Goal: Browse casually

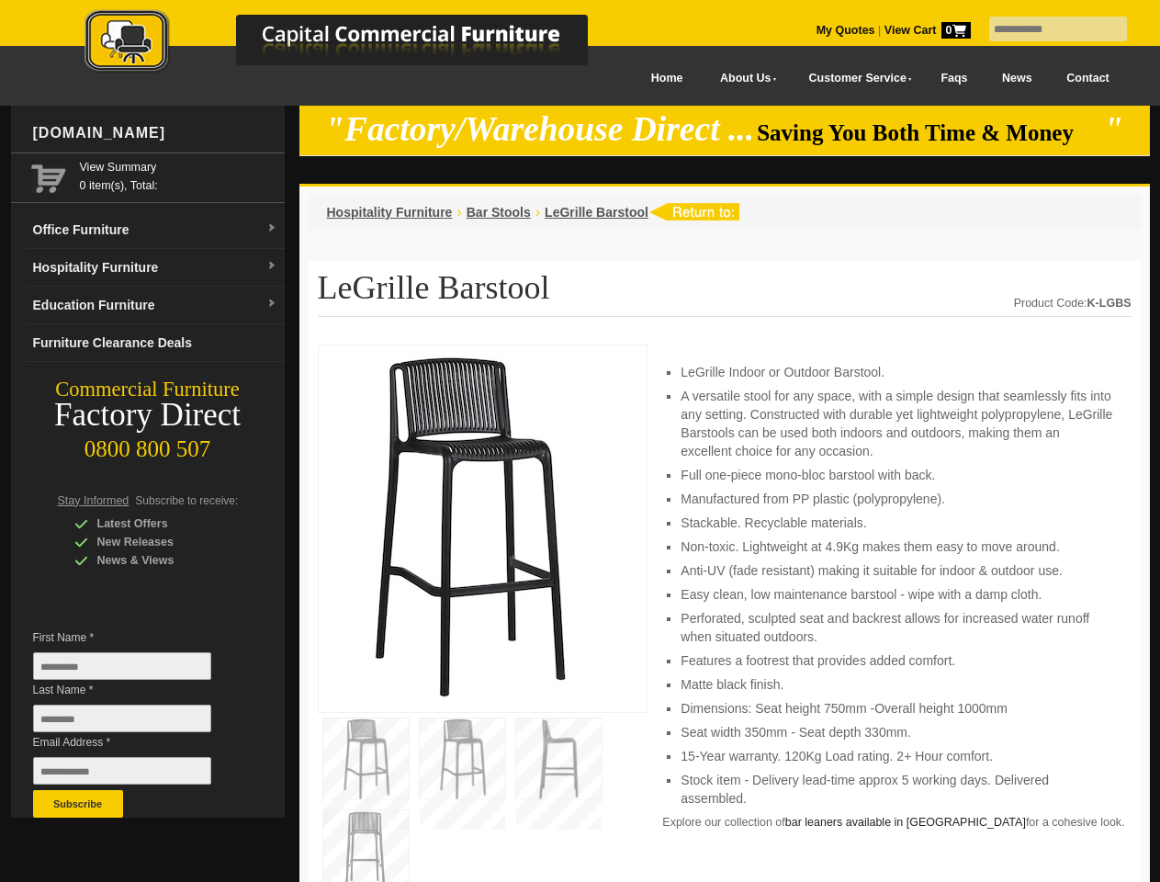
click at [1046, 29] on input "text" at bounding box center [1058, 29] width 138 height 25
click at [136, 723] on input "Last Name *" at bounding box center [122, 718] width 178 height 28
click at [78, 803] on button "Subscribe" at bounding box center [78, 804] width 90 height 28
click at [725, 613] on li "Perforated, sculpted seat and backrest allows for increased water runoff when s…" at bounding box center [896, 627] width 432 height 37
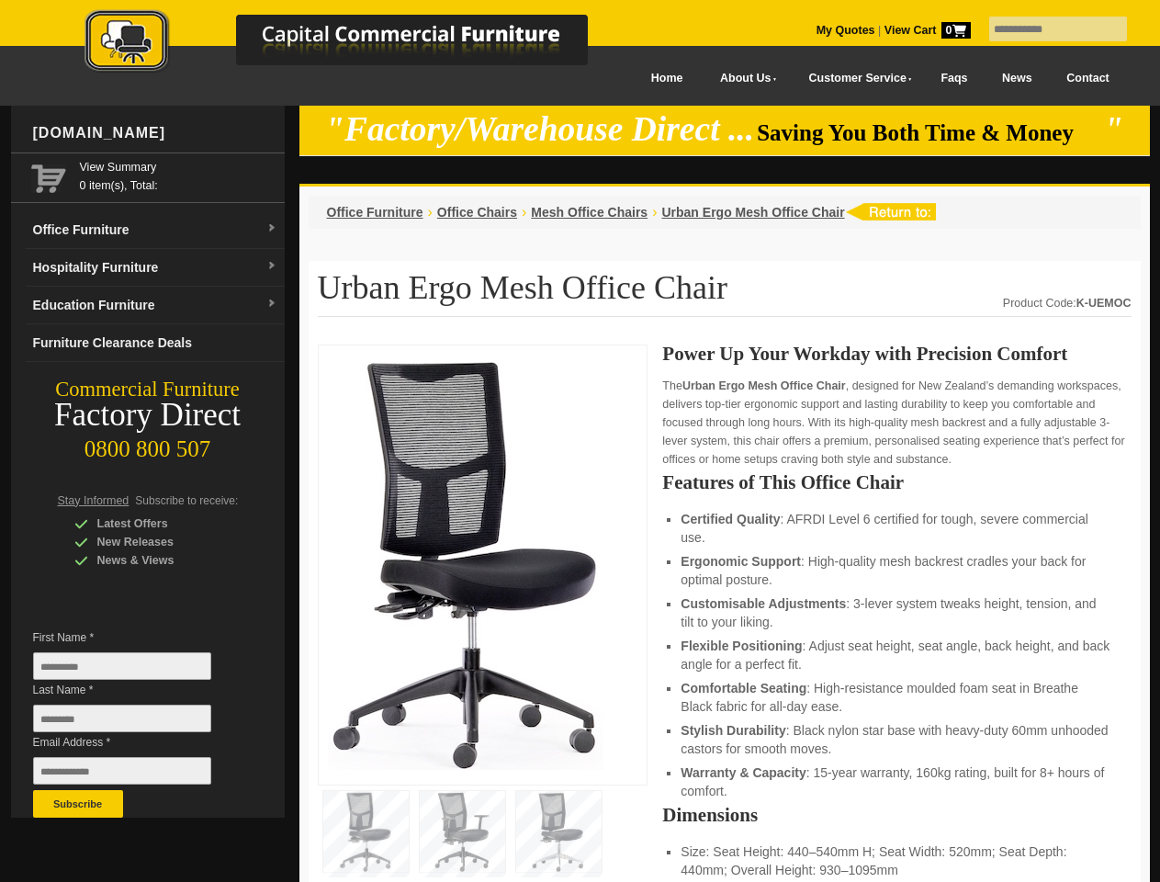
click at [1046, 29] on input "text" at bounding box center [1058, 29] width 138 height 25
click at [136, 723] on input "Last Name *" at bounding box center [122, 718] width 178 height 28
click at [78, 803] on button "Subscribe" at bounding box center [78, 804] width 90 height 28
click at [725, 613] on li "Customisable Adjustments : 3-lever system tweaks height, tension, and tilt to y…" at bounding box center [896, 612] width 432 height 37
